Goal: Communication & Community: Ask a question

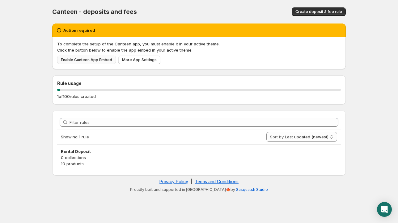
click at [87, 61] on span "Enable Canteen App Embed" at bounding box center [86, 59] width 51 height 5
click at [131, 61] on span "More App Settings" at bounding box center [139, 59] width 35 height 5
click at [122, 104] on div "Action required To complete the setup of the Canteen app, you must enable it in…" at bounding box center [198, 99] width 293 height 152
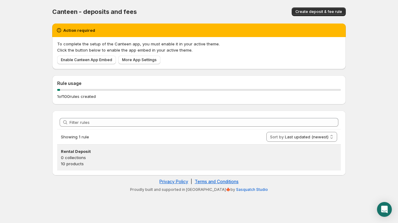
click at [106, 158] on p "0 collections" at bounding box center [199, 157] width 276 height 6
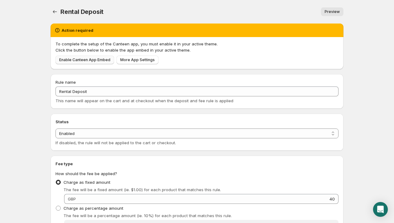
click at [88, 59] on span "Enable Canteen App Embed" at bounding box center [84, 59] width 51 height 5
click at [382, 214] on div "Open Intercom Messenger" at bounding box center [381, 209] width 16 height 16
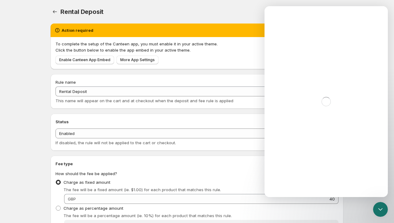
click at [337, 46] on div "Intercom messenger" at bounding box center [326, 101] width 123 height 191
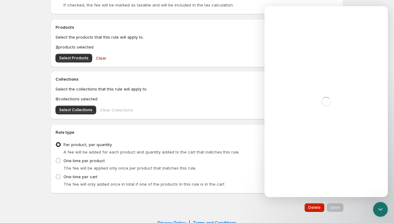
scroll to position [257, 0]
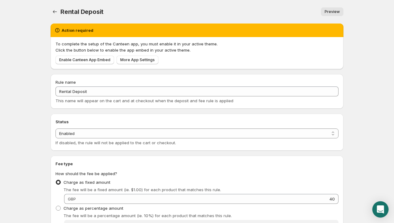
click at [384, 204] on div "Open Intercom Messenger" at bounding box center [381, 209] width 16 height 16
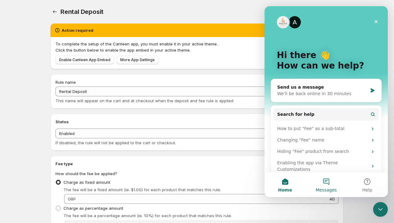
click at [328, 183] on button "Messages" at bounding box center [326, 184] width 41 height 25
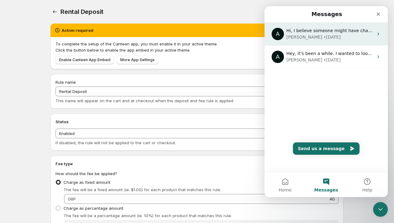
click at [349, 37] on div "Anupam • 16w ago" at bounding box center [330, 37] width 87 height 6
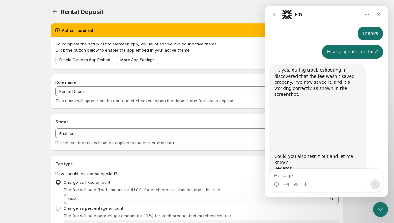
scroll to position [778, 0]
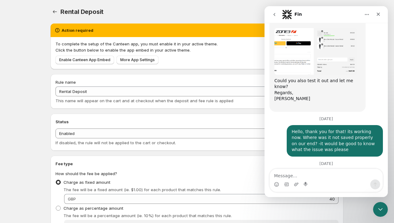
click at [277, 15] on button "go back" at bounding box center [275, 15] width 12 height 12
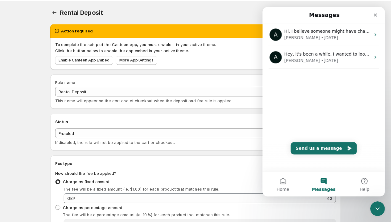
scroll to position [0, 0]
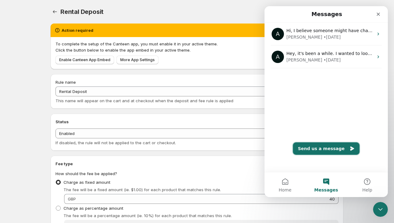
click at [318, 148] on button "Send us a message" at bounding box center [326, 148] width 67 height 12
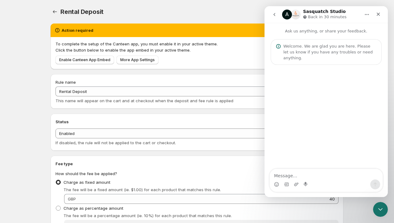
drag, startPoint x: 302, startPoint y: 170, endPoint x: 314, endPoint y: 169, distance: 12.1
click at [302, 170] on textarea "Message…" at bounding box center [326, 174] width 113 height 10
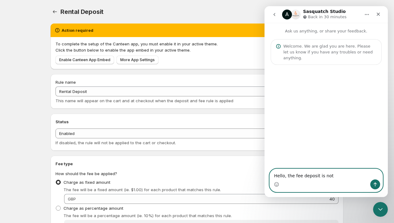
type textarea "Hello, the fee deposit is not"
